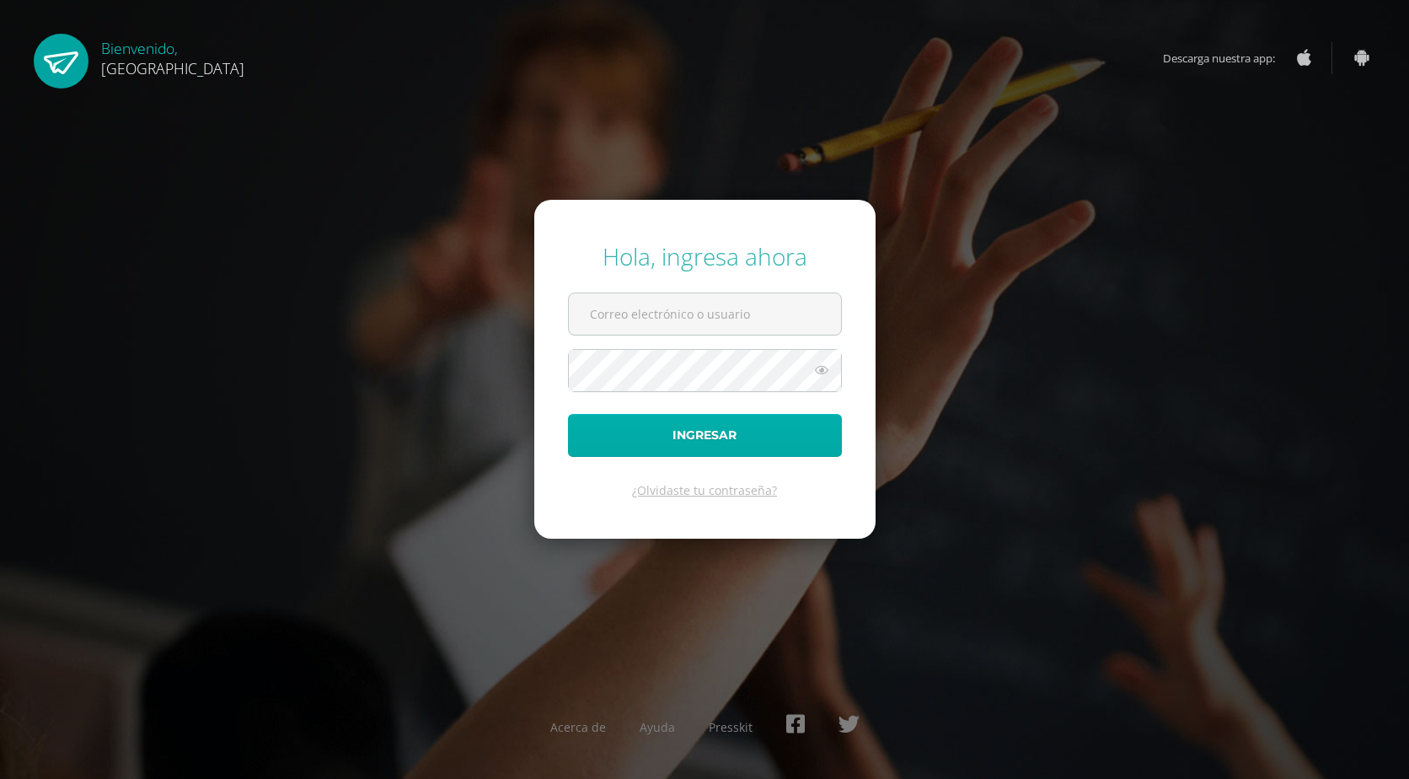
type input "2021108@colegiobelga.edu.gt"
drag, startPoint x: 706, startPoint y: 445, endPoint x: 699, endPoint y: 432, distance: 14.7
click at [708, 445] on button "Ingresar" at bounding box center [705, 435] width 274 height 43
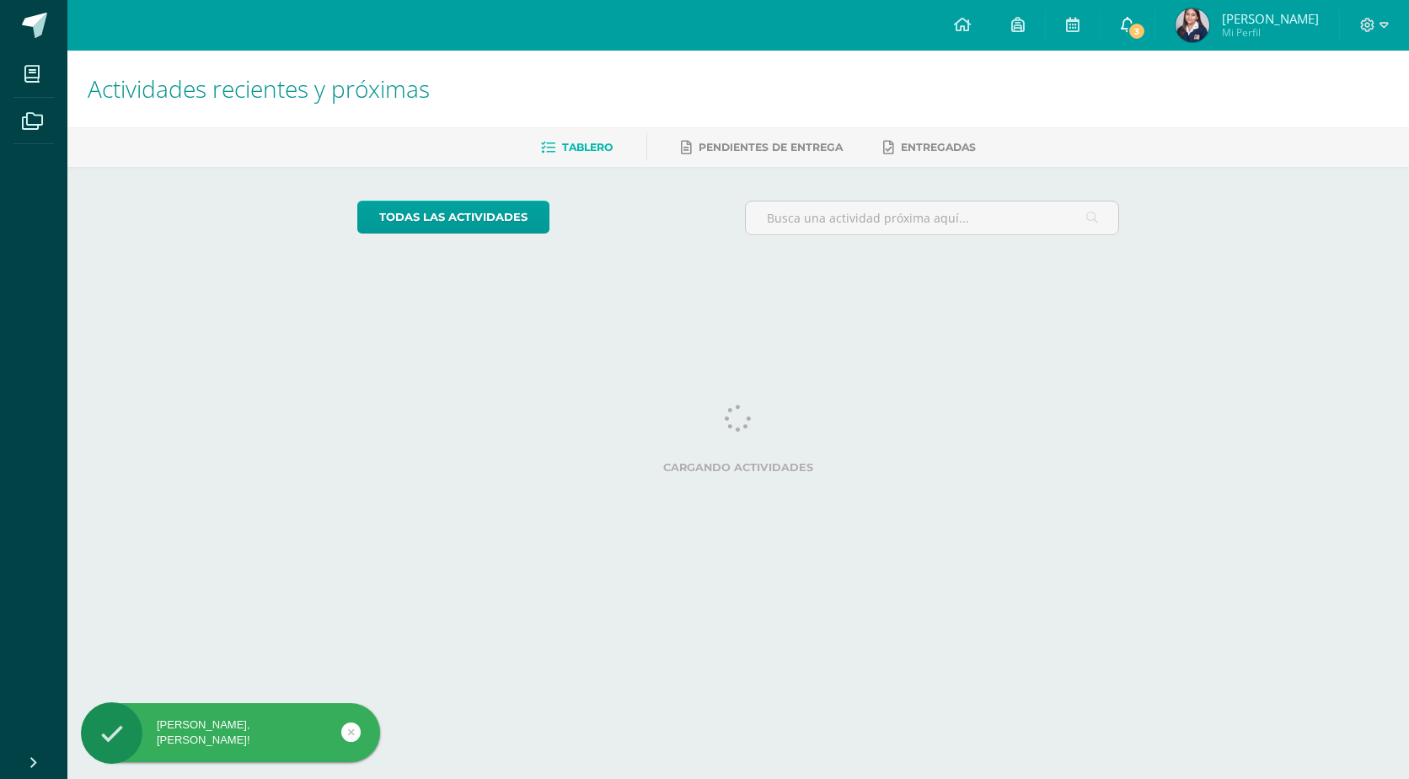
click at [1146, 27] on span "3" at bounding box center [1137, 31] width 19 height 19
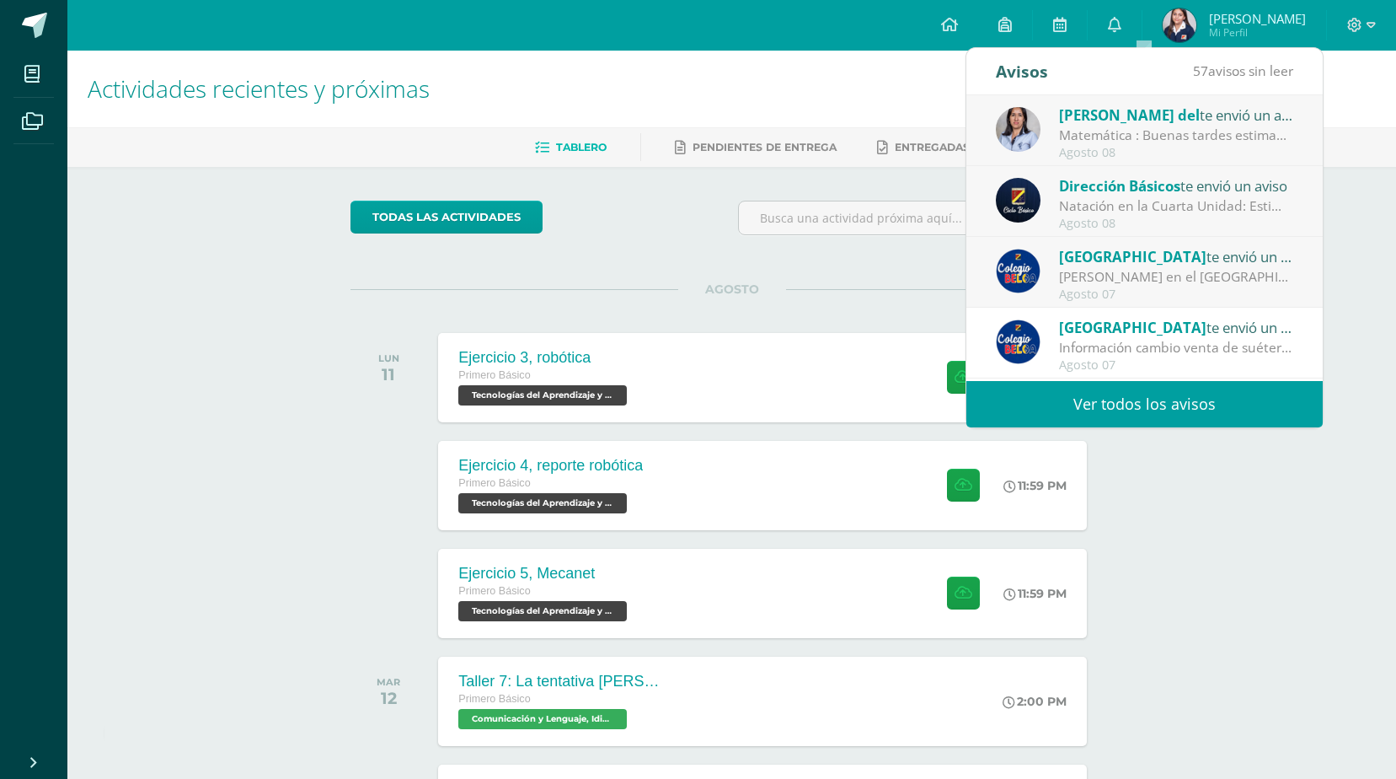
click at [1171, 145] on div "Matemática : Buenas tardes estimados Padres de familia, espero que estén muy bi…" at bounding box center [1176, 135] width 234 height 19
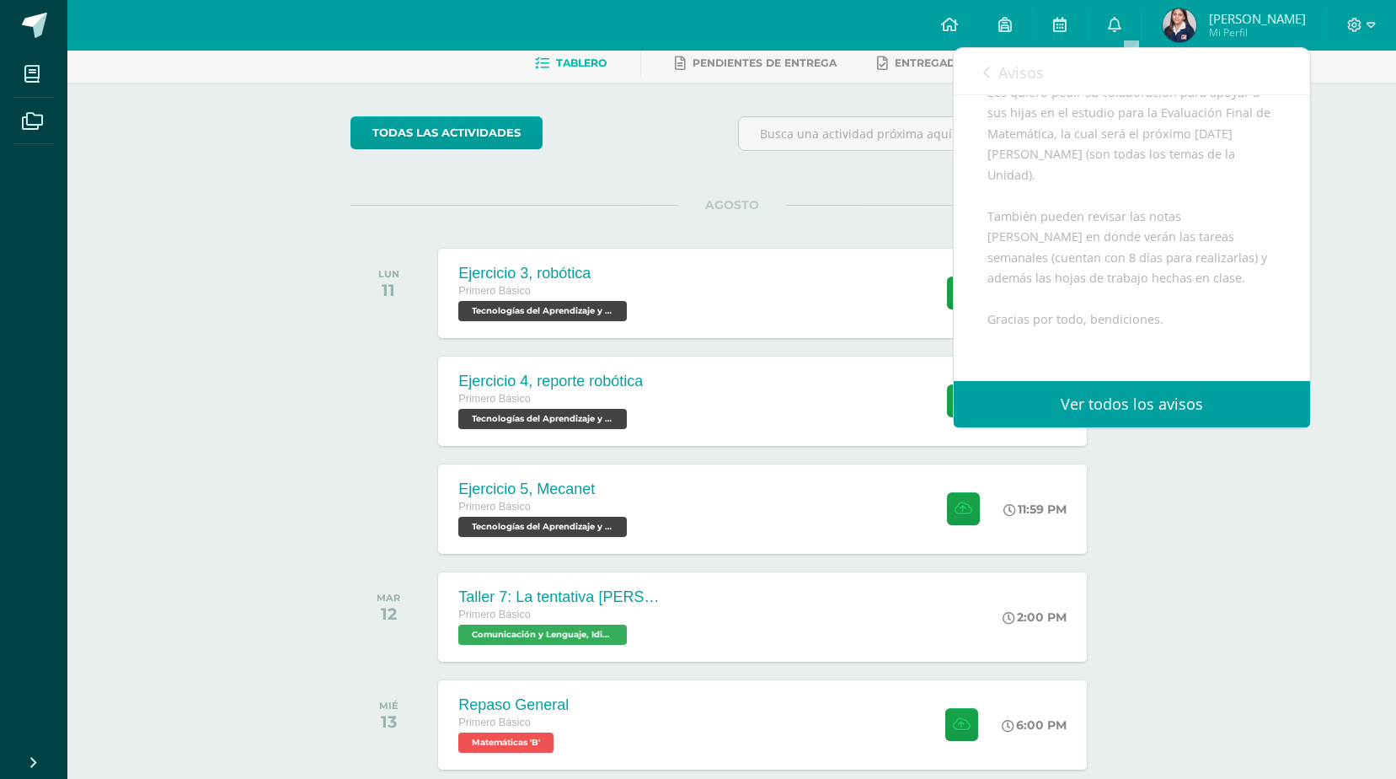
scroll to position [253, 0]
click at [1122, 30] on icon at bounding box center [1114, 24] width 13 height 15
click at [994, 72] on link "Avisos" at bounding box center [1013, 72] width 61 height 48
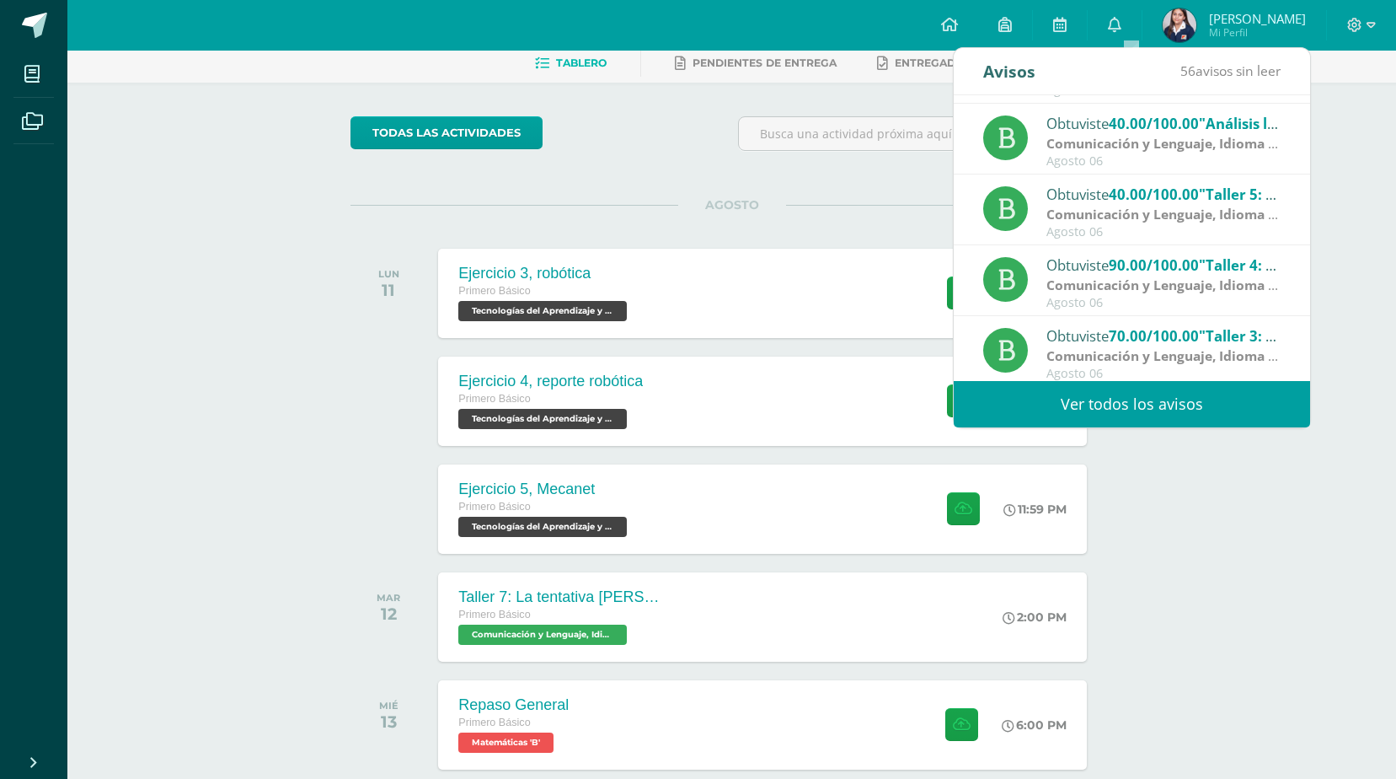
scroll to position [281, 0]
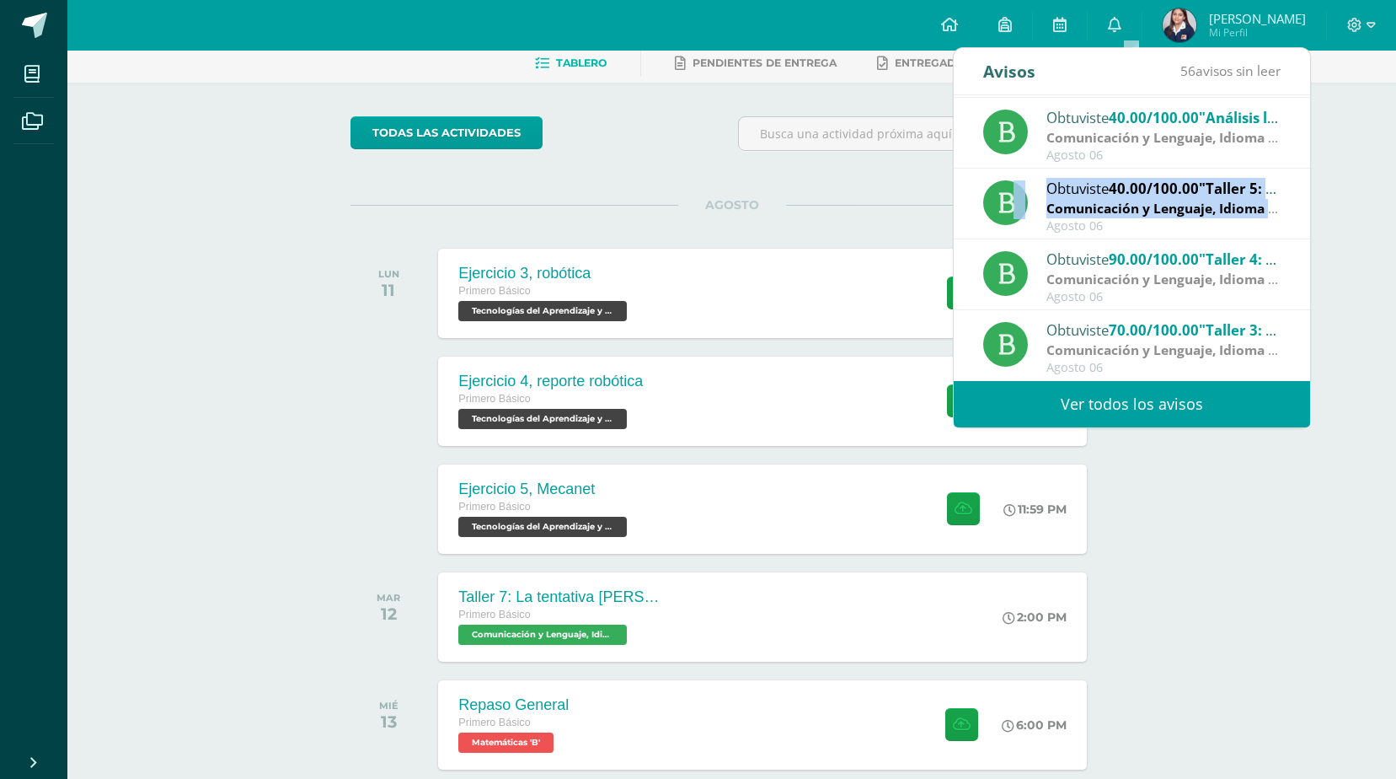
click at [996, 224] on div "Obtuviste 40.00/100.00 "Taller 5: Barco de papel" en Comunicación y Lenguaje, I…" at bounding box center [1132, 204] width 356 height 71
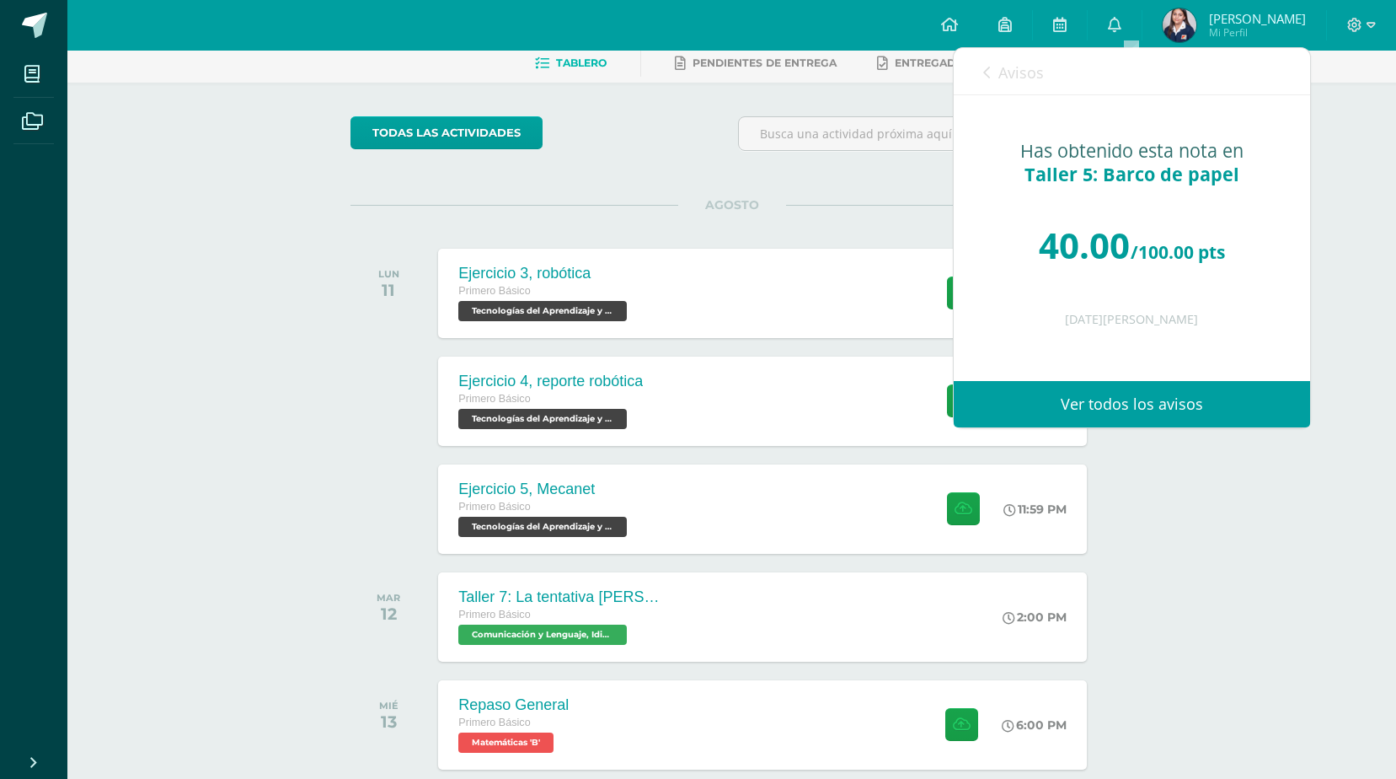
drag, startPoint x: 996, startPoint y: 224, endPoint x: 989, endPoint y: 59, distance: 165.3
click at [990, 54] on link "Avisos" at bounding box center [1013, 72] width 61 height 48
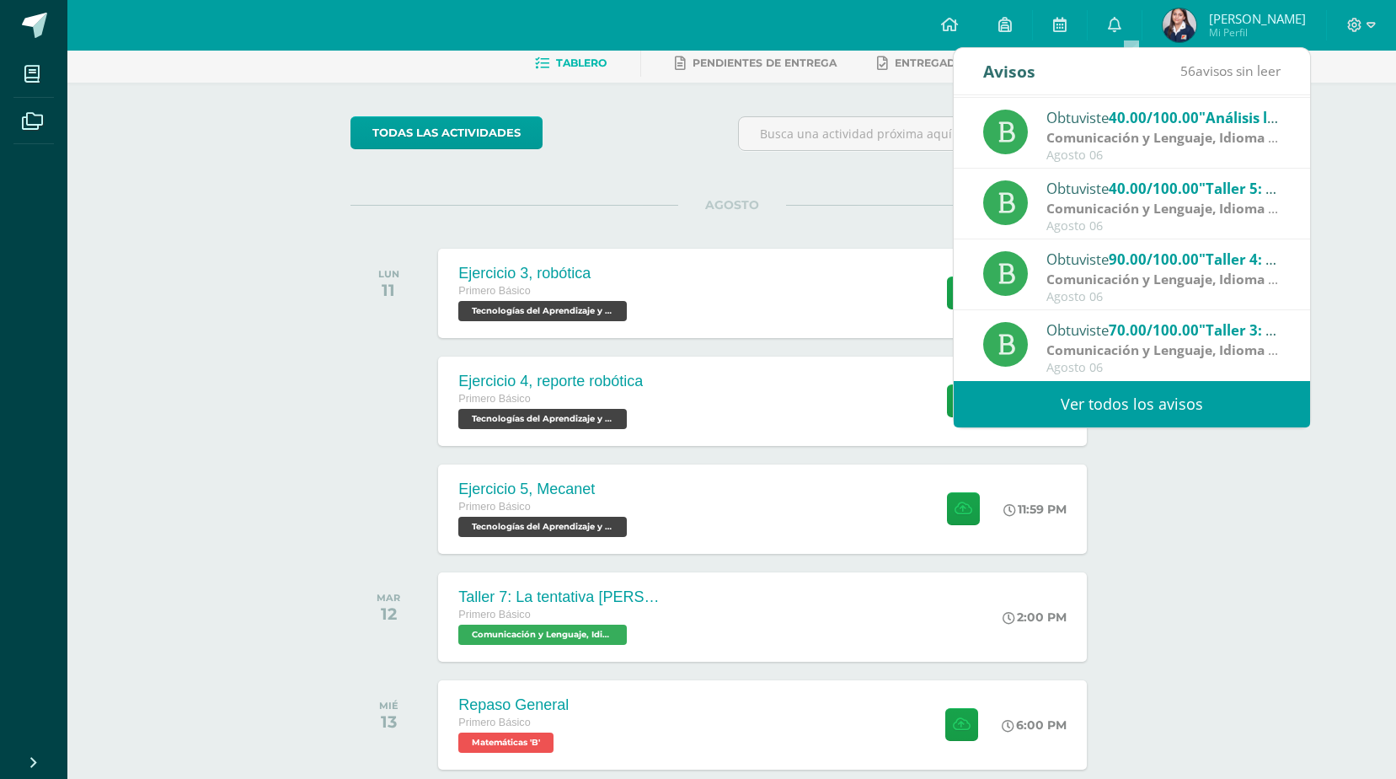
click at [1101, 276] on strong "Comunicación y Lenguaje, Idioma Español" at bounding box center [1183, 279] width 273 height 19
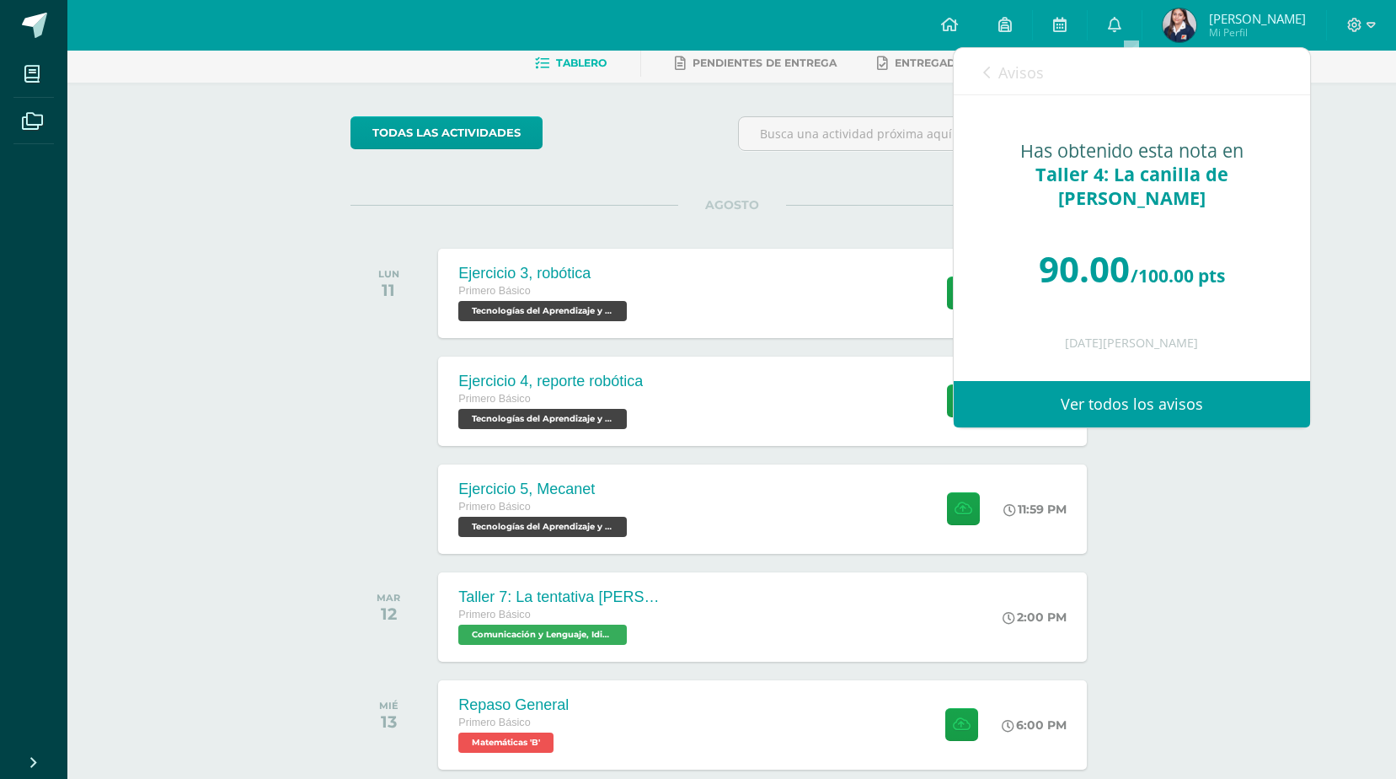
click at [1091, 168] on span "Taller 4: La canilla de Chicho Ramos" at bounding box center [1132, 186] width 193 height 48
click at [1105, 222] on div "90.00 /100.00 pts" at bounding box center [1132, 268] width 289 height 101
click at [1112, 410] on link "Ver todos los avisos" at bounding box center [1132, 404] width 356 height 46
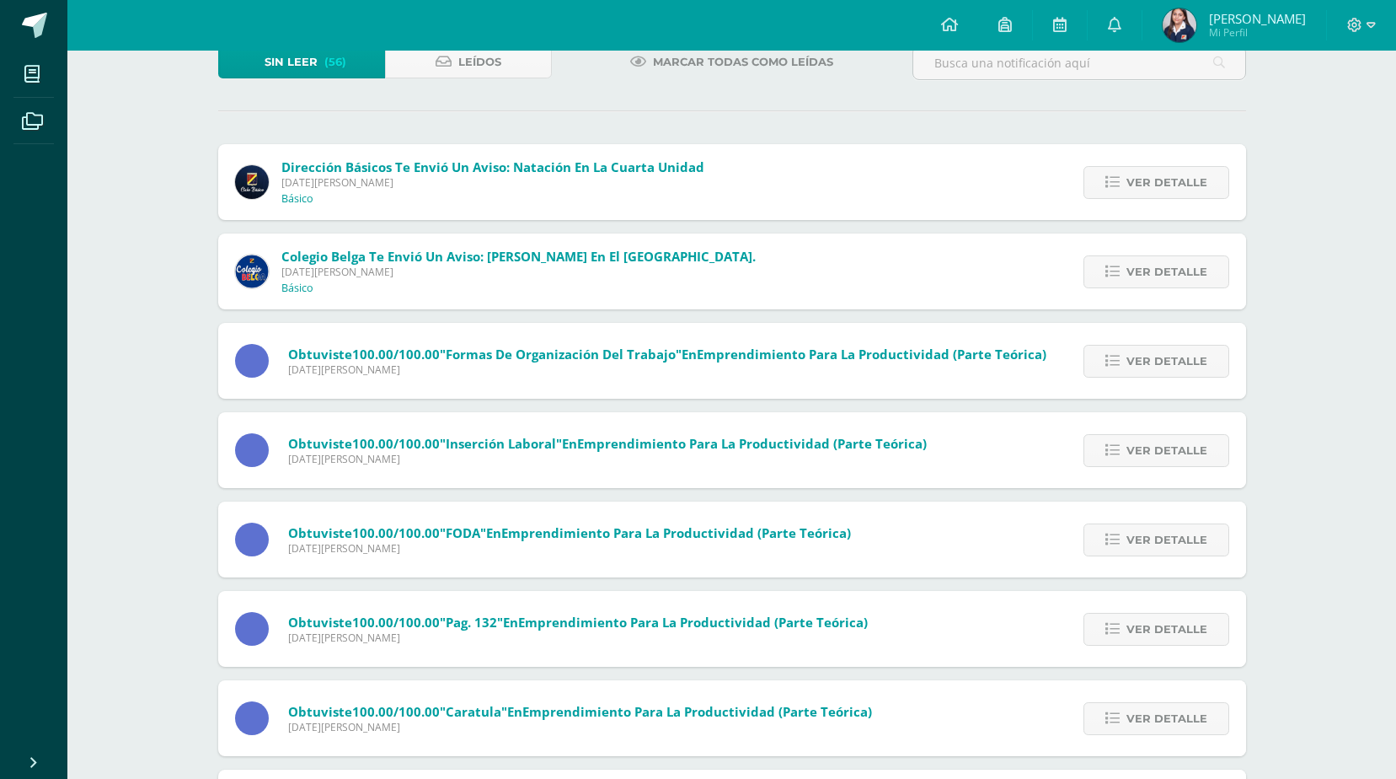
scroll to position [421, 0]
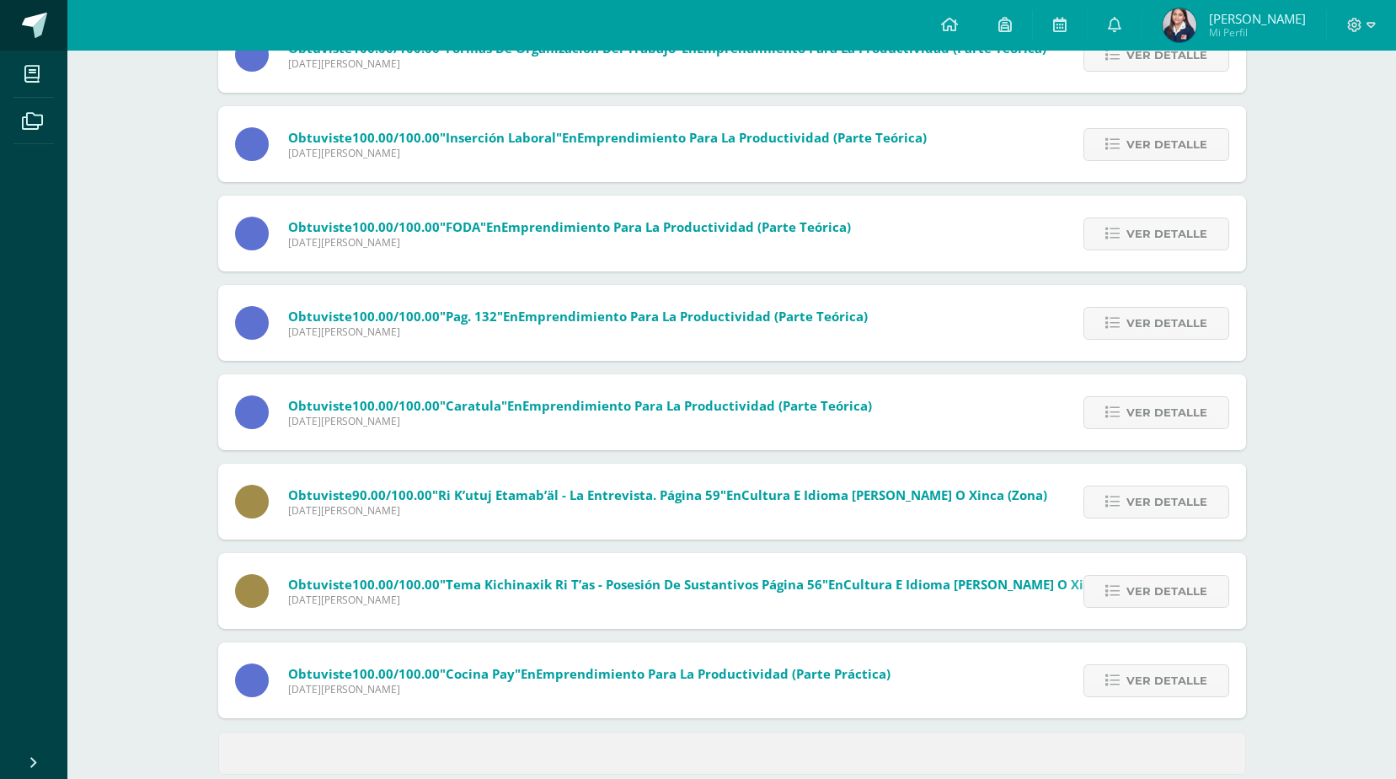
click at [47, 35] on link at bounding box center [33, 25] width 67 height 51
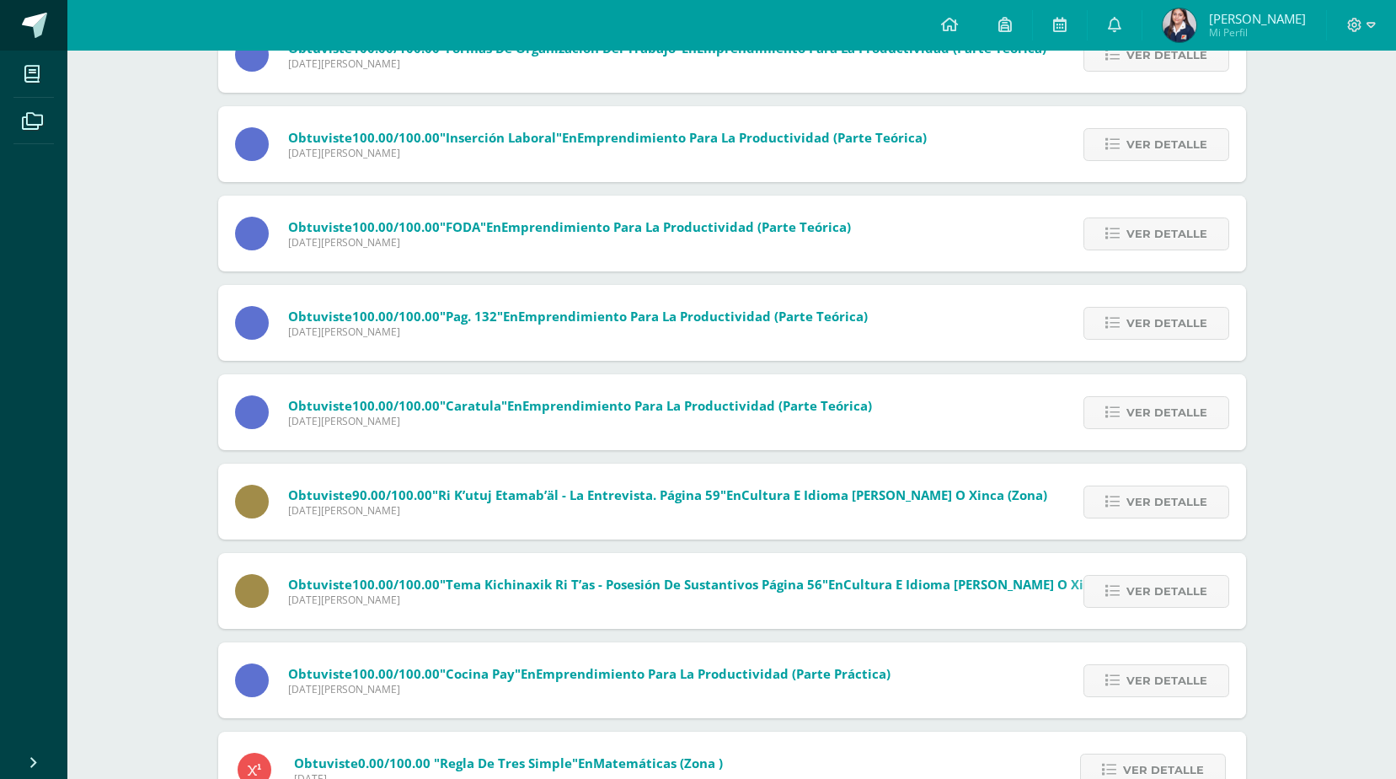
click at [42, 35] on span at bounding box center [34, 25] width 25 height 25
click at [42, 34] on span at bounding box center [34, 25] width 25 height 25
click at [42, 33] on span at bounding box center [34, 25] width 25 height 25
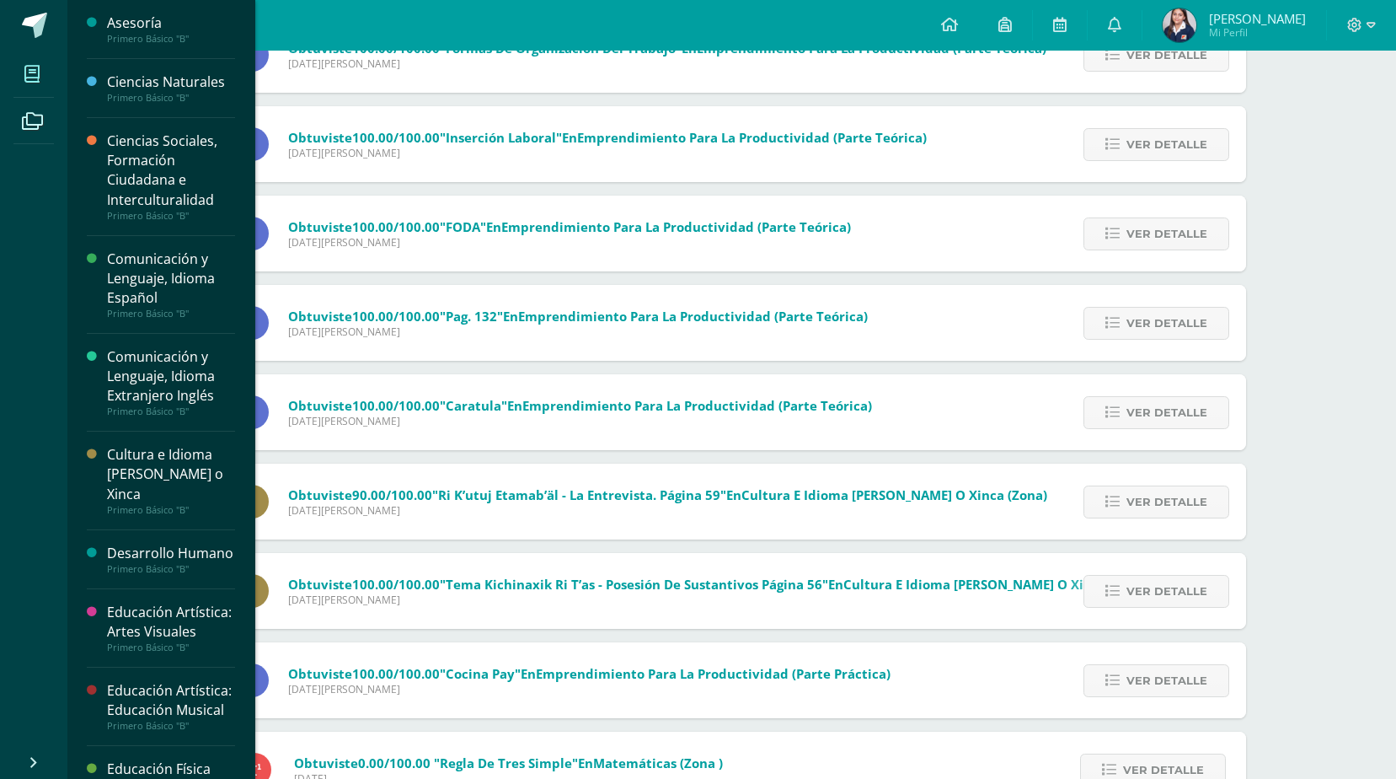
click at [49, 86] on span at bounding box center [32, 74] width 38 height 38
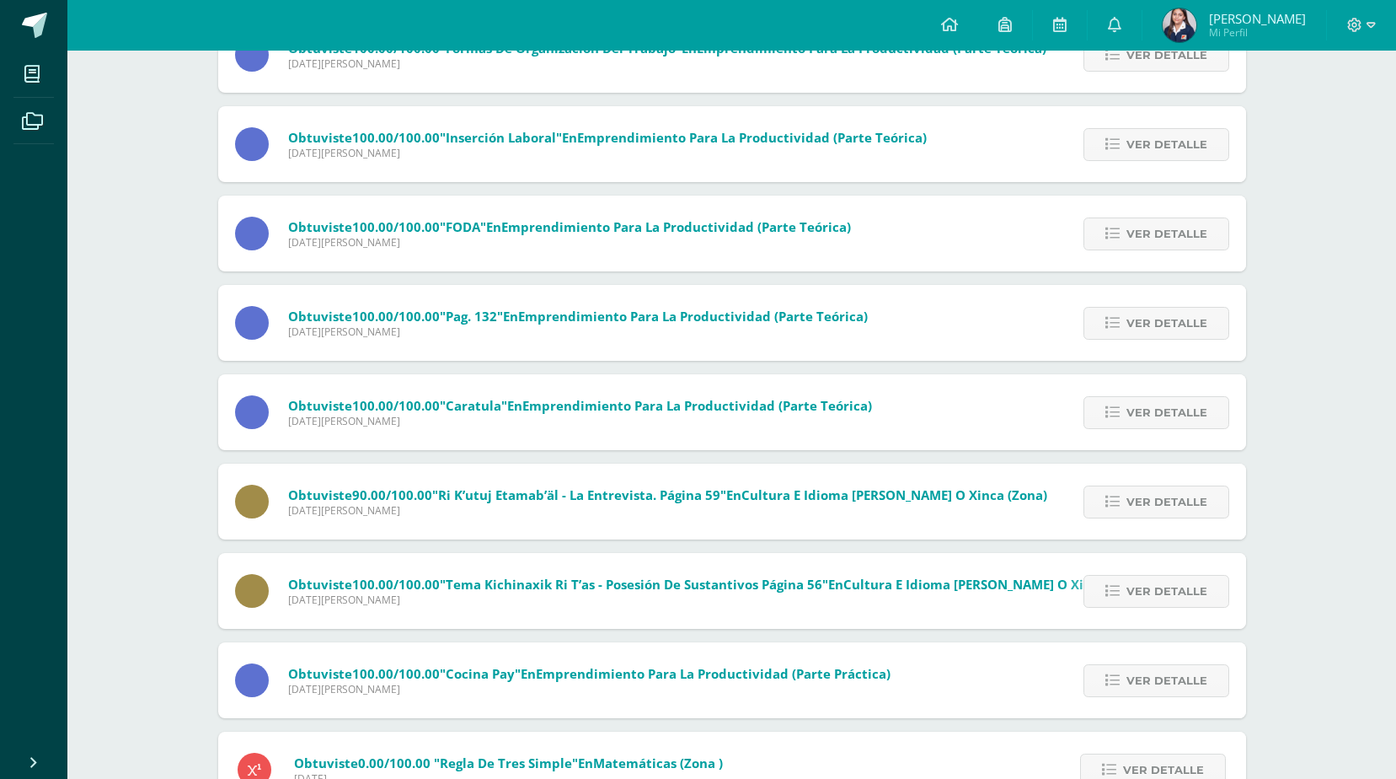
click at [56, 151] on ul "Mis cursos Archivos" at bounding box center [33, 397] width 67 height 692
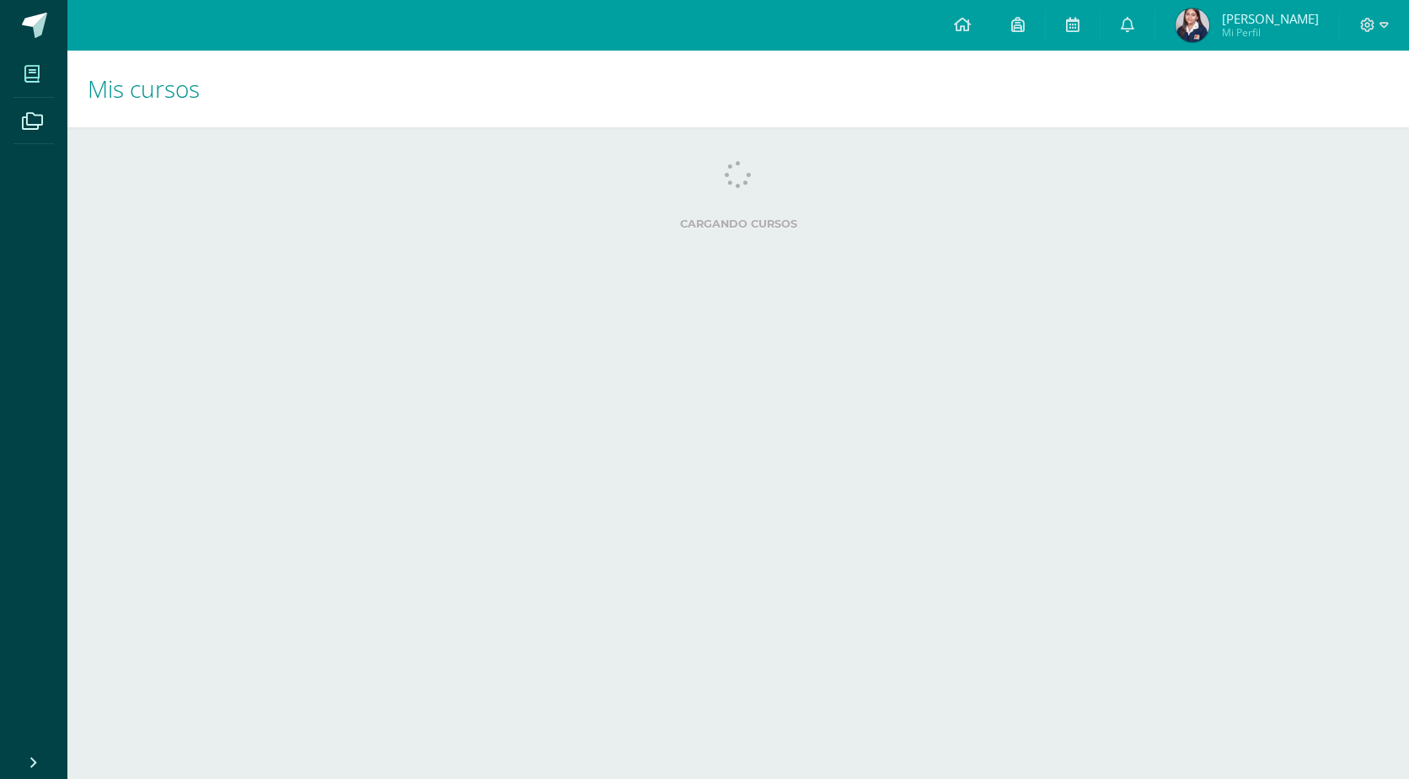
click at [28, 123] on icon at bounding box center [32, 121] width 21 height 17
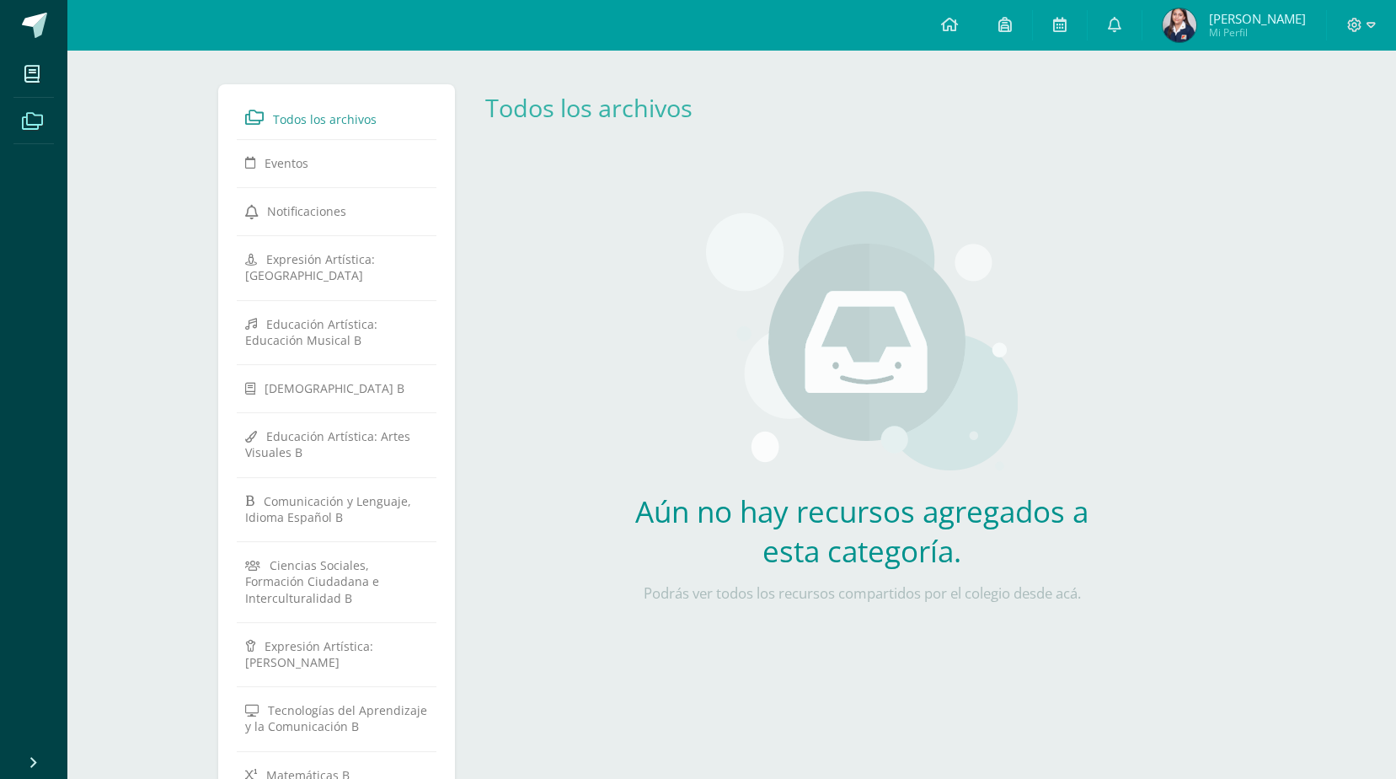
click at [35, 17] on span at bounding box center [34, 25] width 25 height 25
click at [40, 17] on span at bounding box center [34, 25] width 25 height 25
click at [42, 17] on span at bounding box center [34, 25] width 25 height 25
click at [42, 19] on span at bounding box center [34, 25] width 25 height 25
